Goal: Find specific page/section

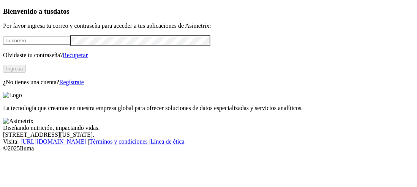
type input "[PERSON_NAME][EMAIL_ADDRESS][PERSON_NAME][DOMAIN_NAME]"
click at [26, 73] on button "Ingresa" at bounding box center [14, 69] width 23 height 8
